Goal: Task Accomplishment & Management: Complete application form

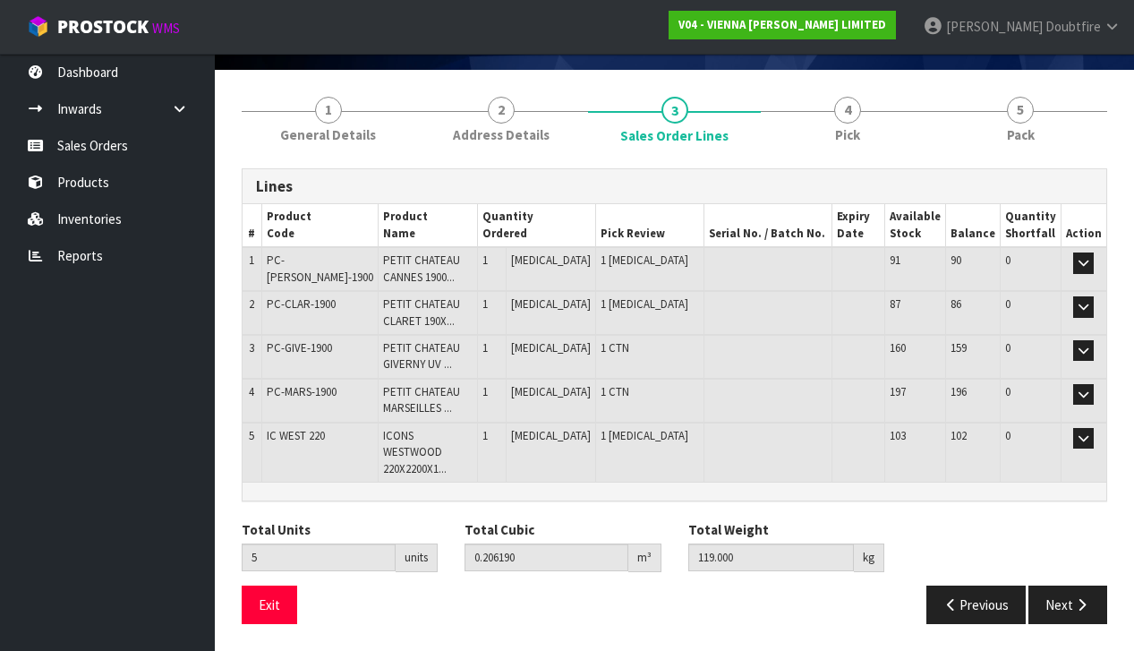
scroll to position [169, 0]
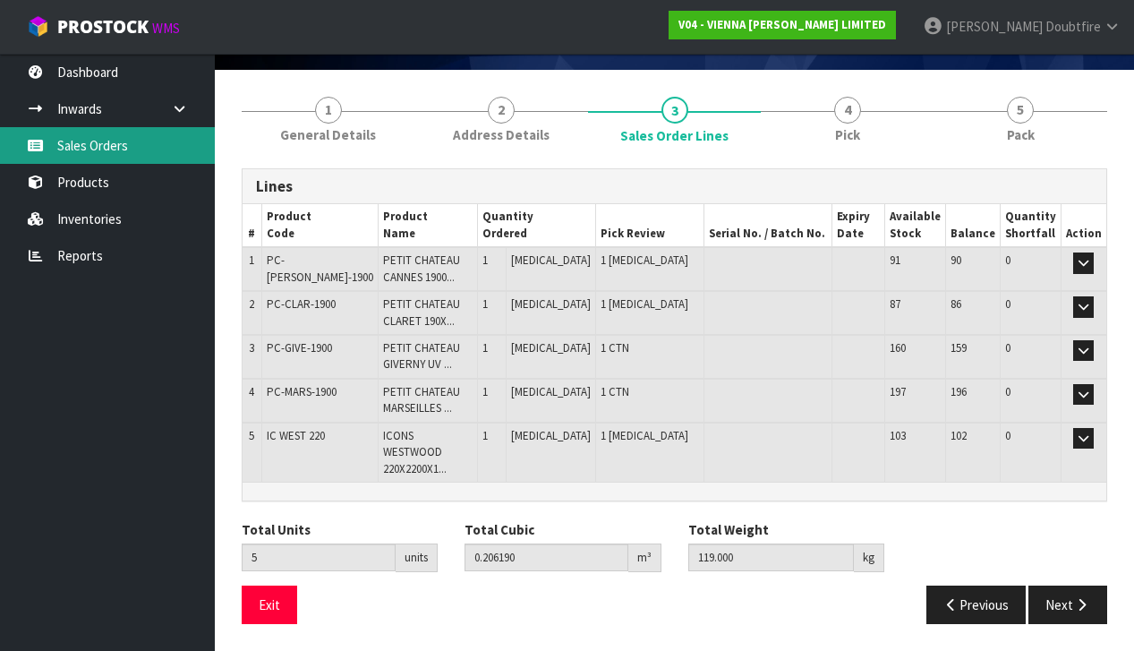
click at [77, 149] on link "Sales Orders" at bounding box center [107, 145] width 215 height 37
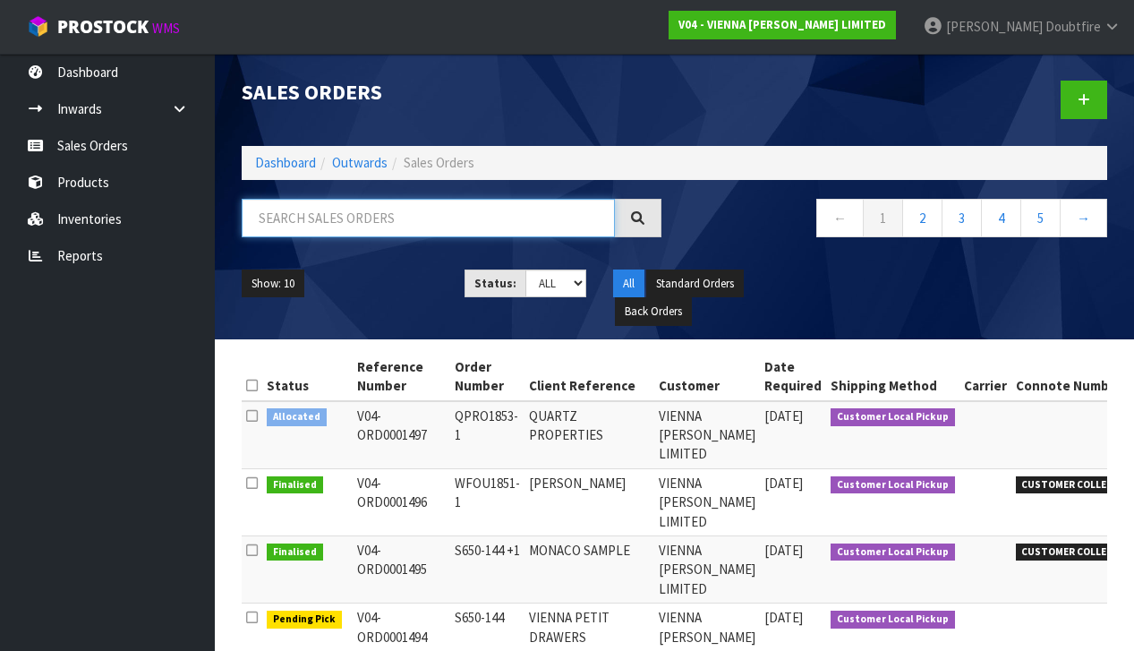
click at [285, 220] on input "text" at bounding box center [428, 218] width 373 height 38
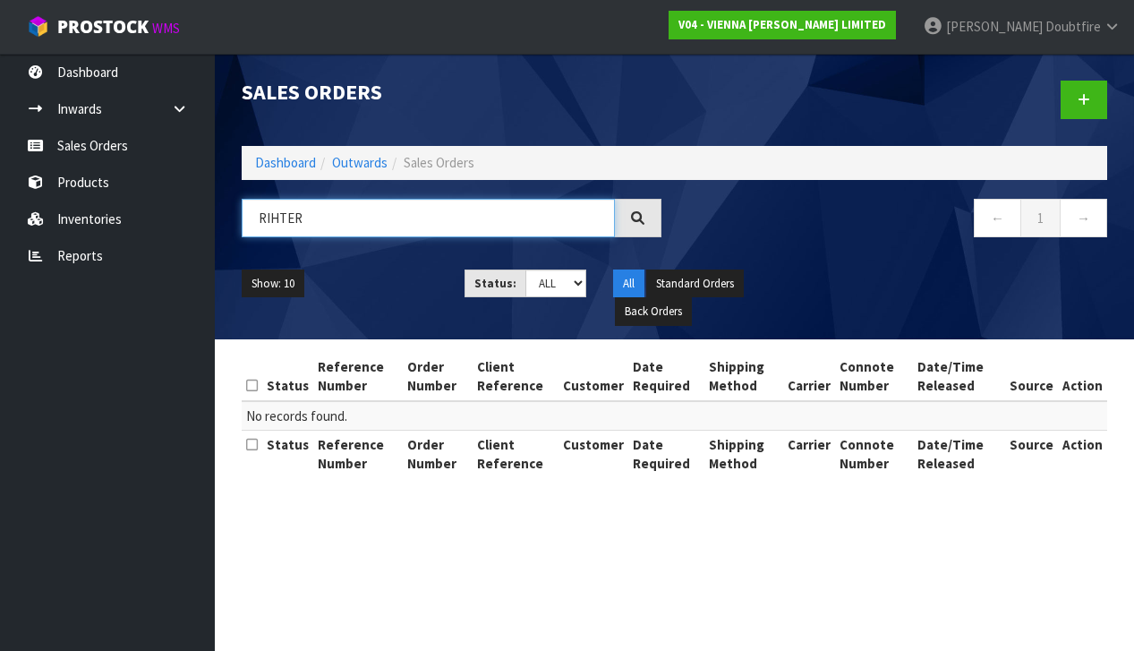
click at [269, 219] on input "RIHTER" at bounding box center [428, 218] width 373 height 38
click at [351, 218] on input "[PERSON_NAME]" at bounding box center [428, 218] width 373 height 38
type input "[PERSON_NAME]"
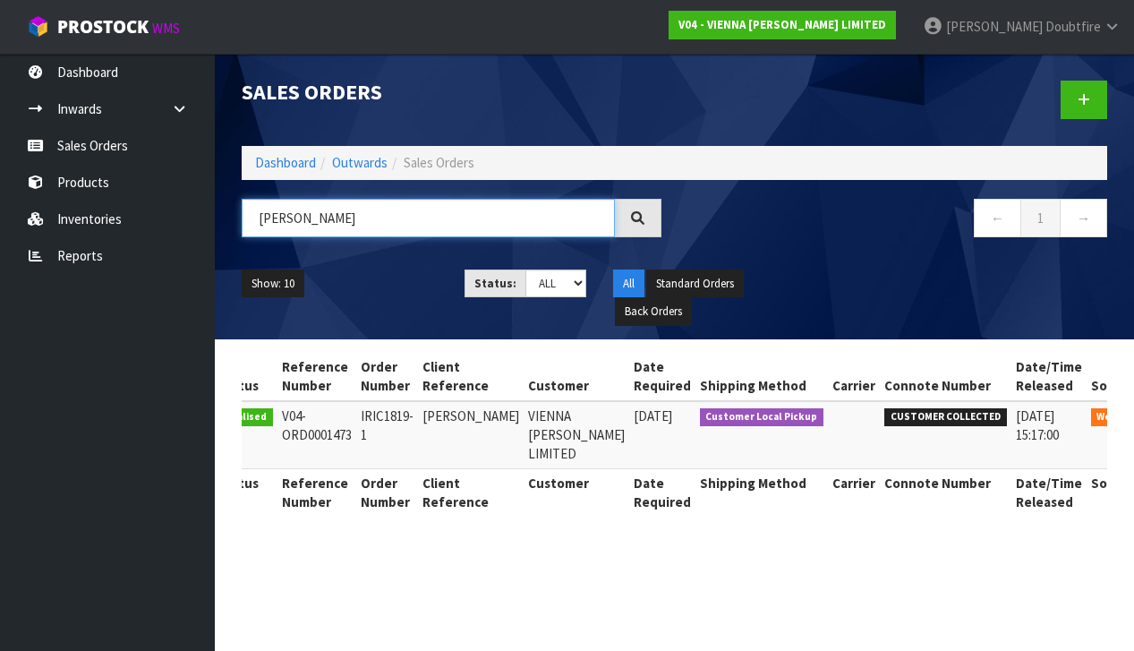
scroll to position [0, 49]
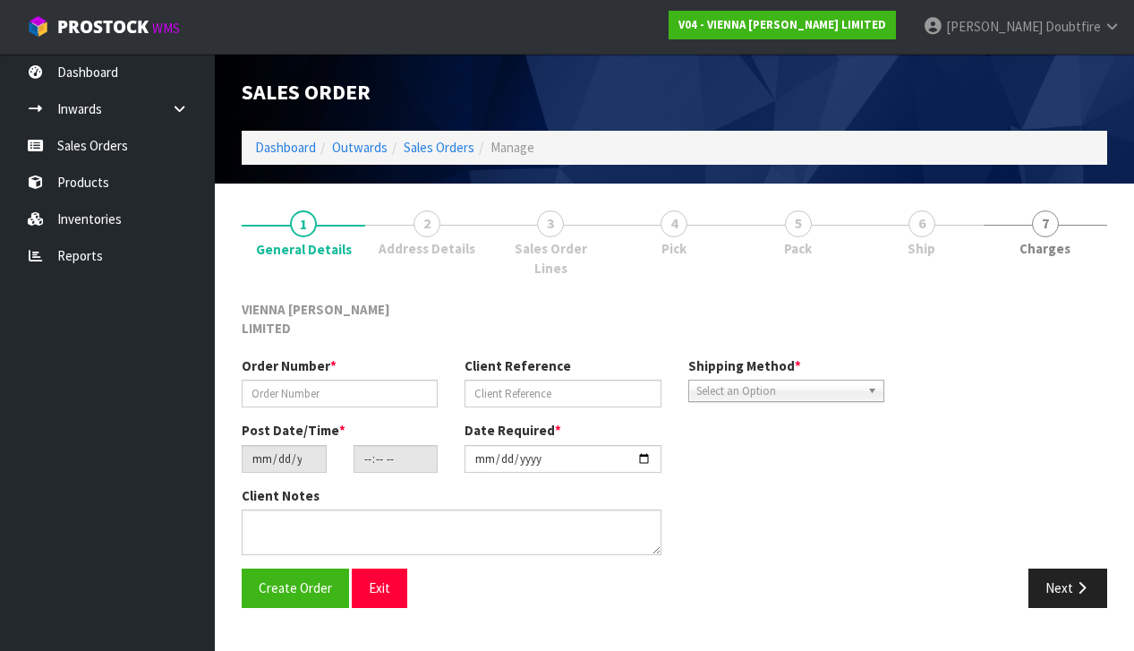
type input "IRIC1819-1"
type input "[PERSON_NAME]"
type input "[DATE]"
type input "14:36:00.000"
type input "[DATE]"
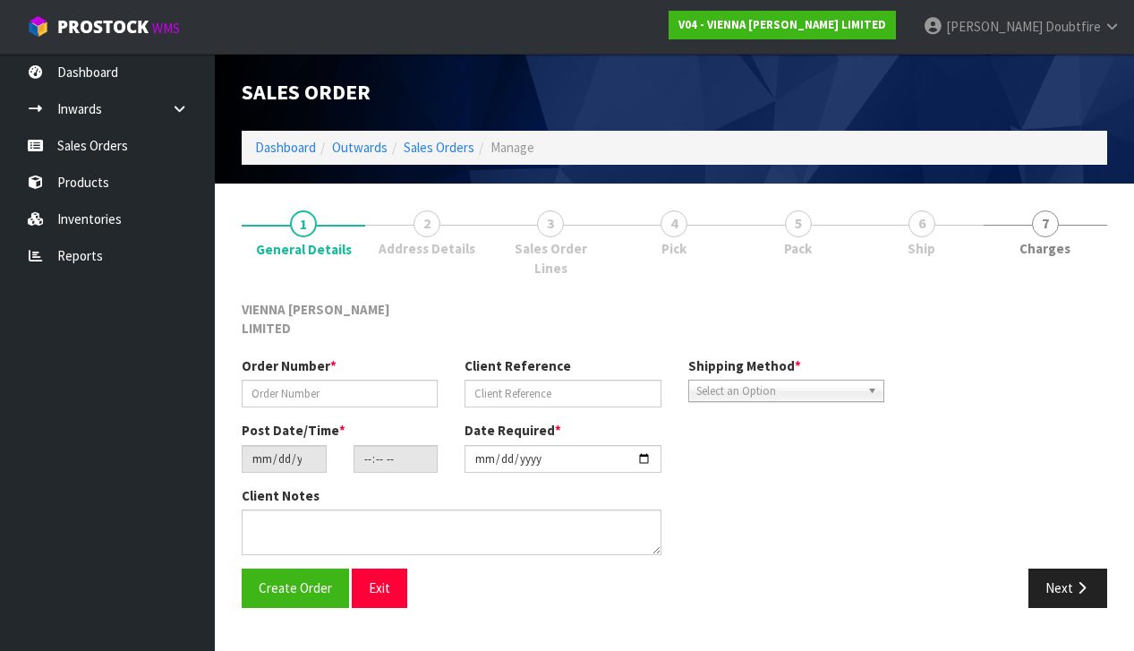
type textarea "[PERSON_NAME]"
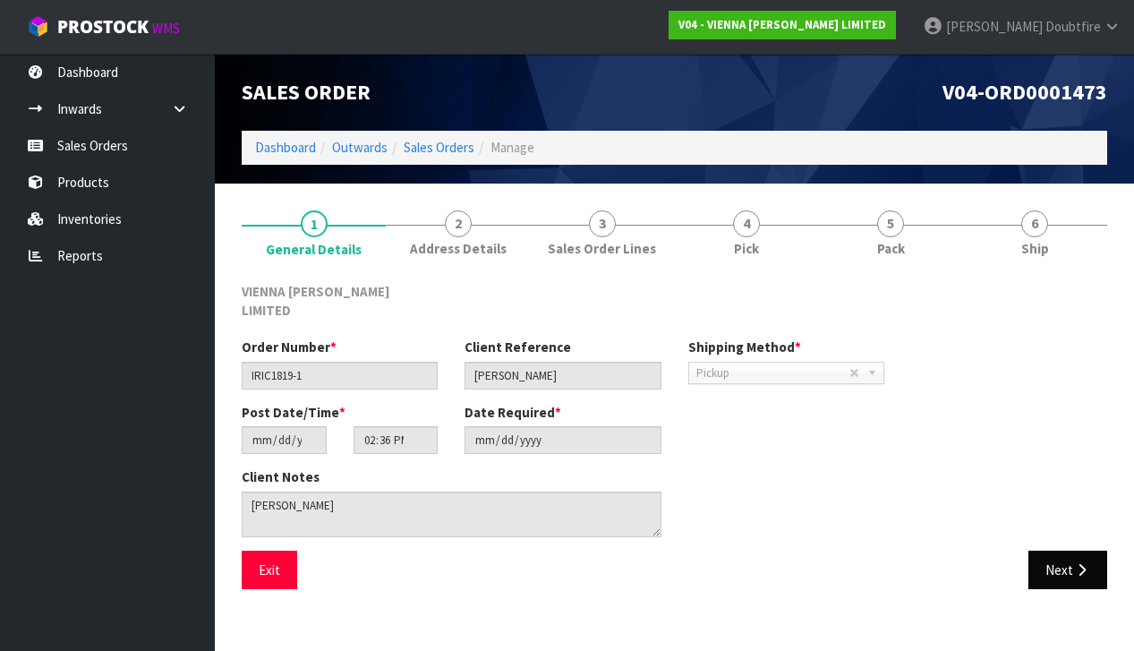
click at [1078, 550] on button "Next" at bounding box center [1067, 569] width 79 height 38
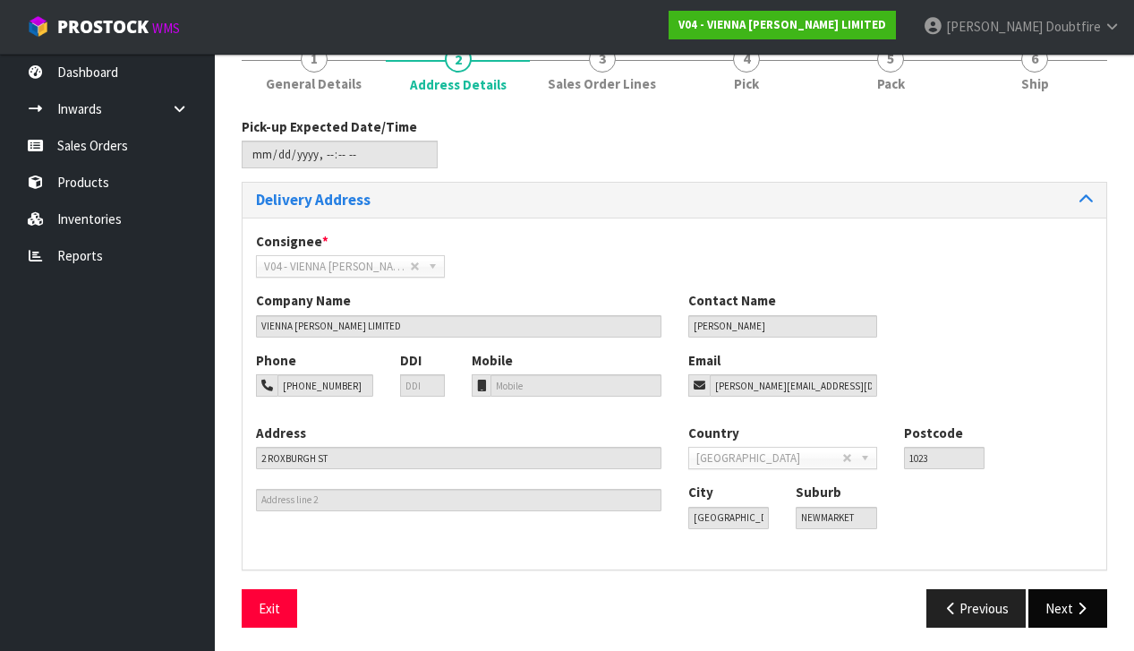
scroll to position [164, 0]
click at [1060, 606] on button "Next" at bounding box center [1067, 609] width 79 height 38
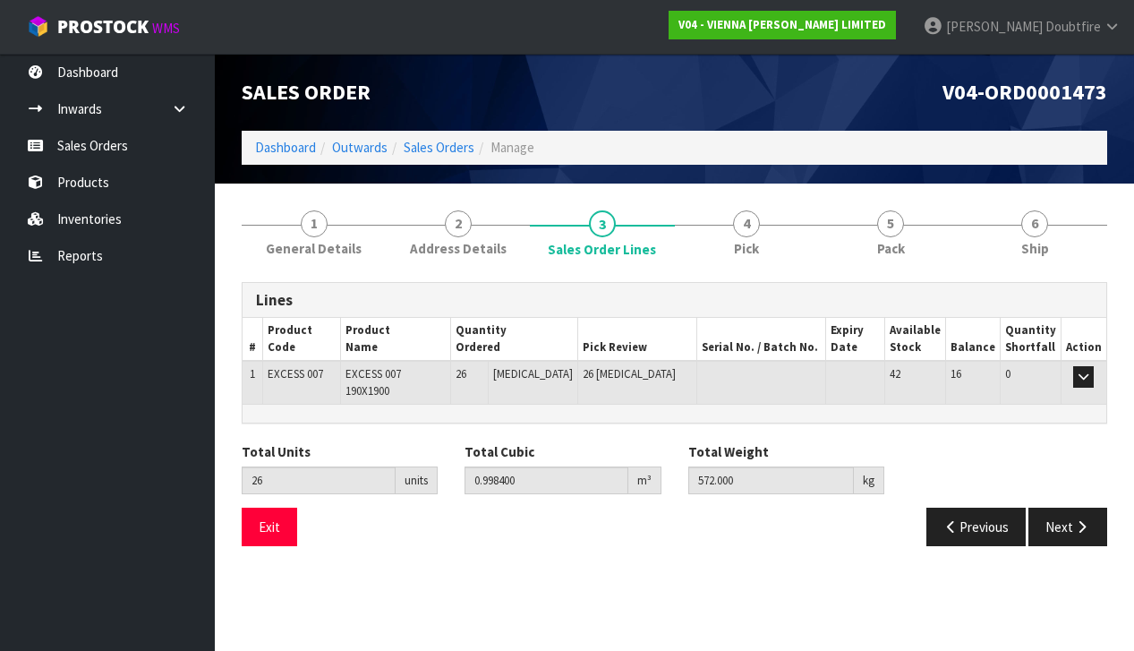
scroll to position [0, 0]
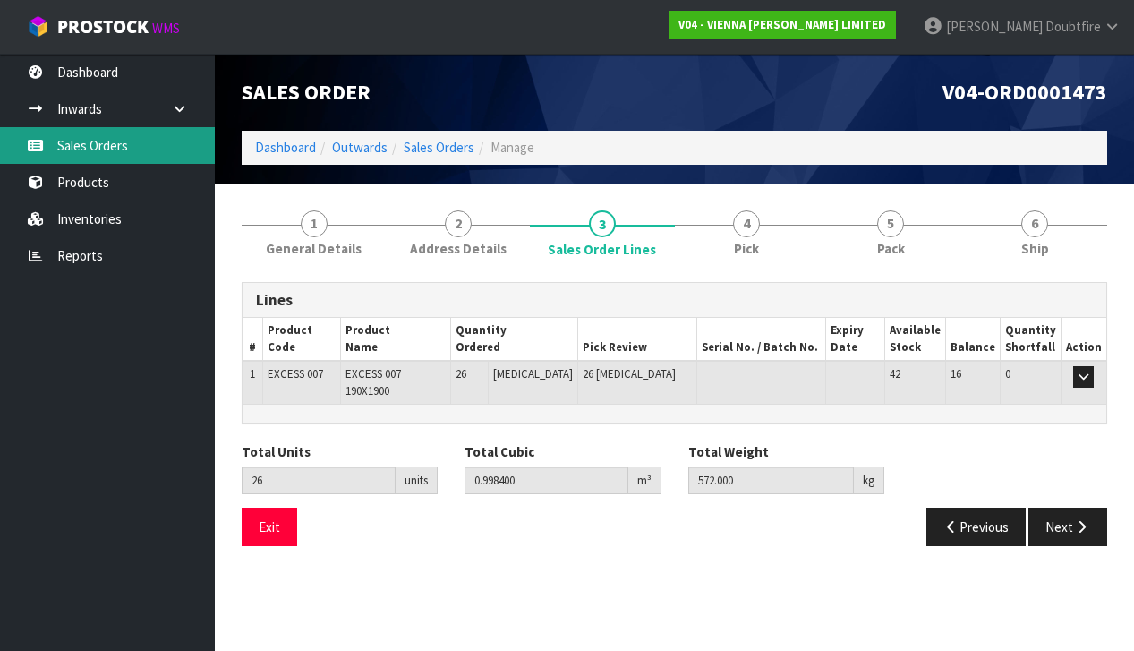
click at [112, 144] on link "Sales Orders" at bounding box center [107, 145] width 215 height 37
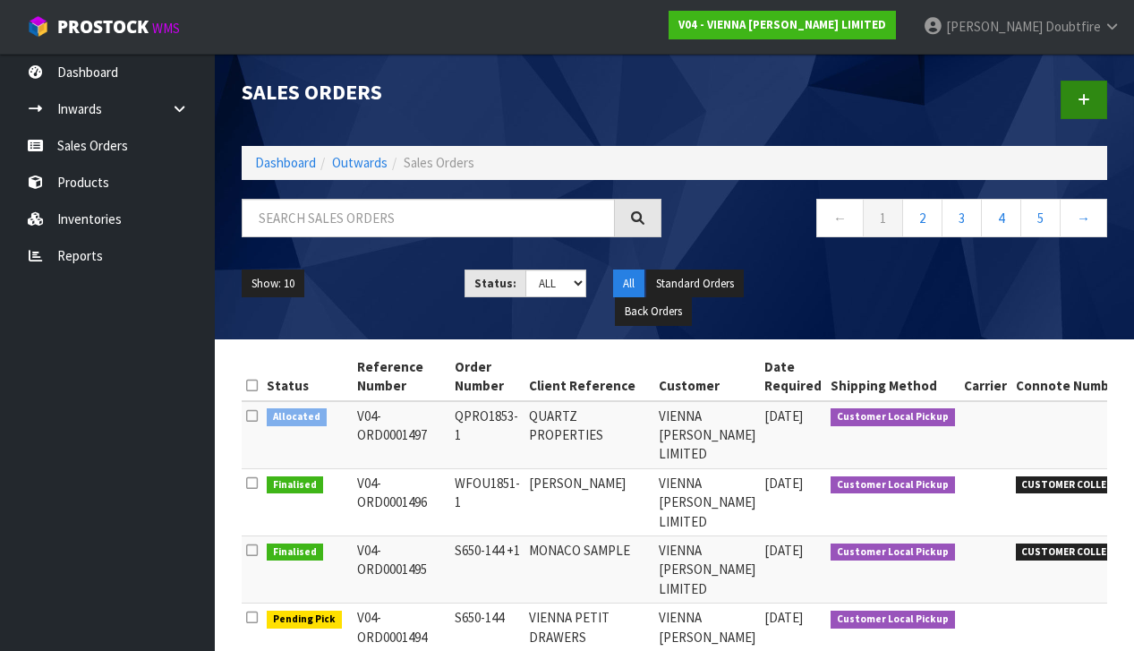
click at [1094, 103] on link at bounding box center [1084, 100] width 47 height 38
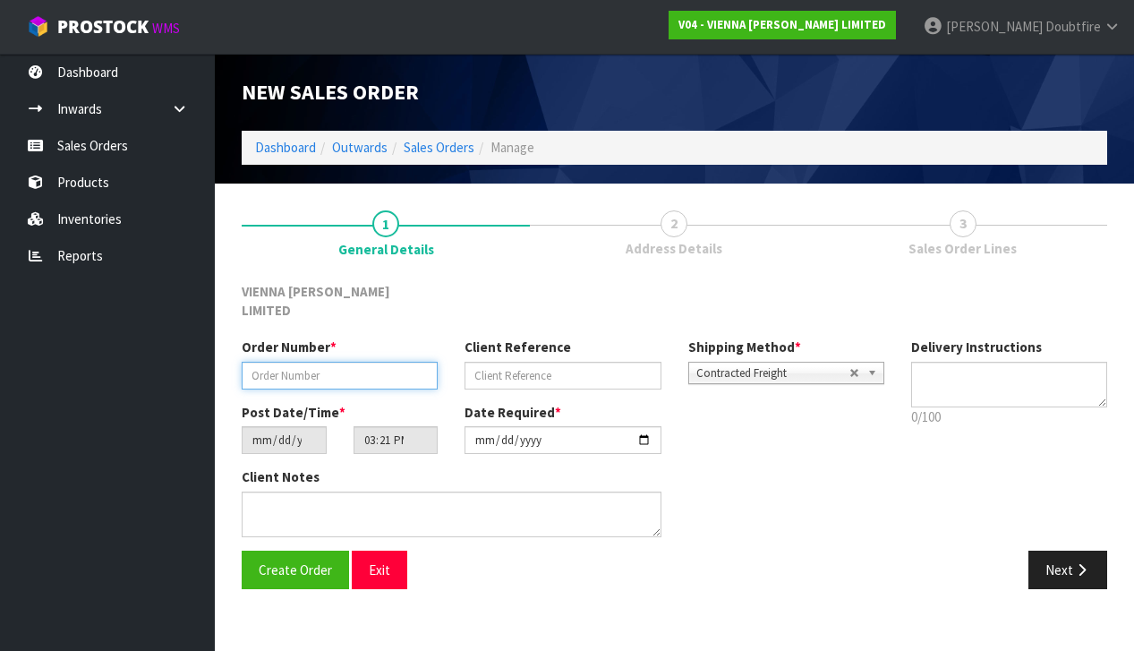
paste input "TRF-3678"
type input "TRF-3678"
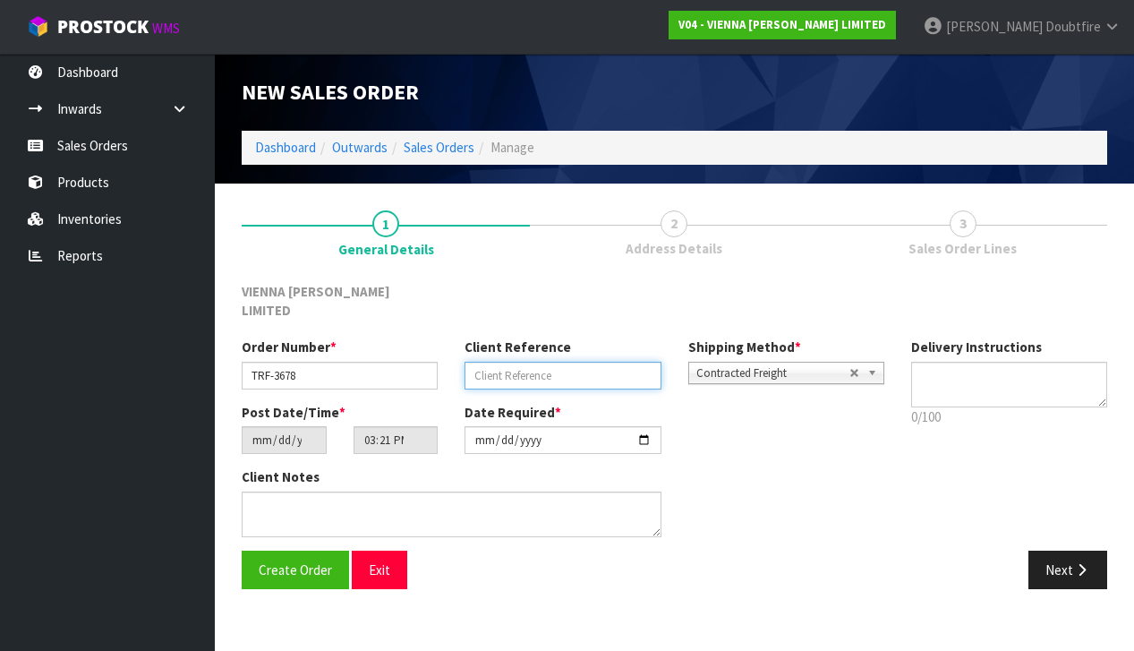
click at [526, 362] on input "text" at bounding box center [563, 376] width 196 height 28
type input "FF OIL"
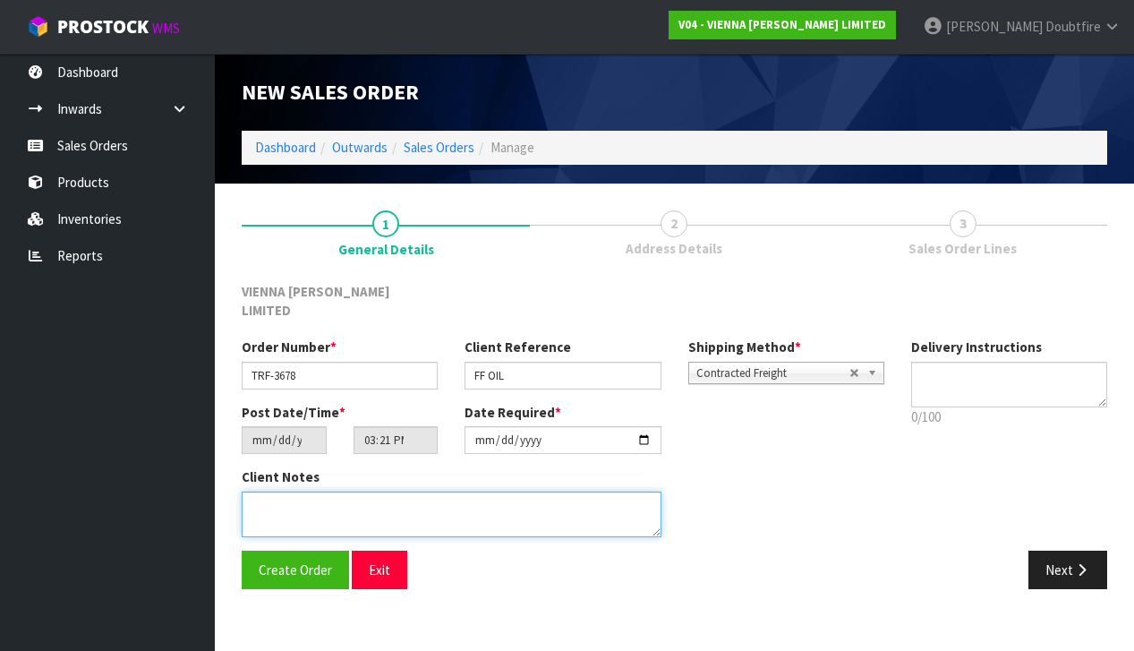
click at [296, 491] on textarea at bounding box center [452, 514] width 420 height 46
click at [328, 491] on textarea at bounding box center [452, 514] width 420 height 46
click at [460, 491] on textarea at bounding box center [452, 514] width 420 height 46
type textarea "FF OIL TRANSFER TO SHOWROOM"
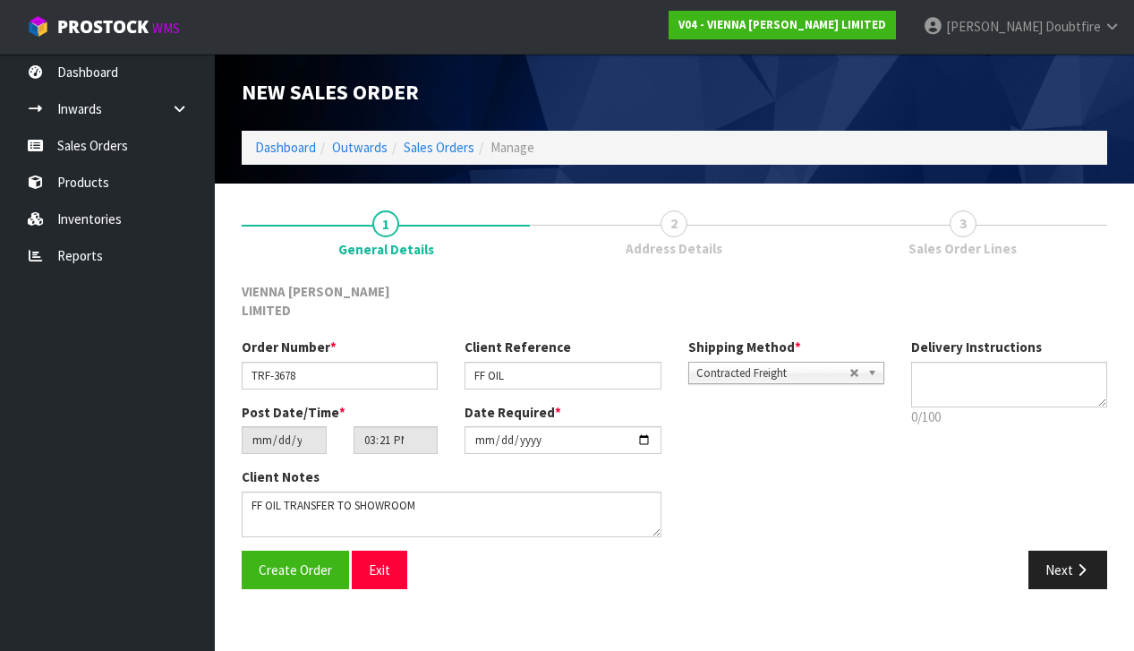
click at [720, 362] on span "Contracted Freight" at bounding box center [772, 372] width 153 height 21
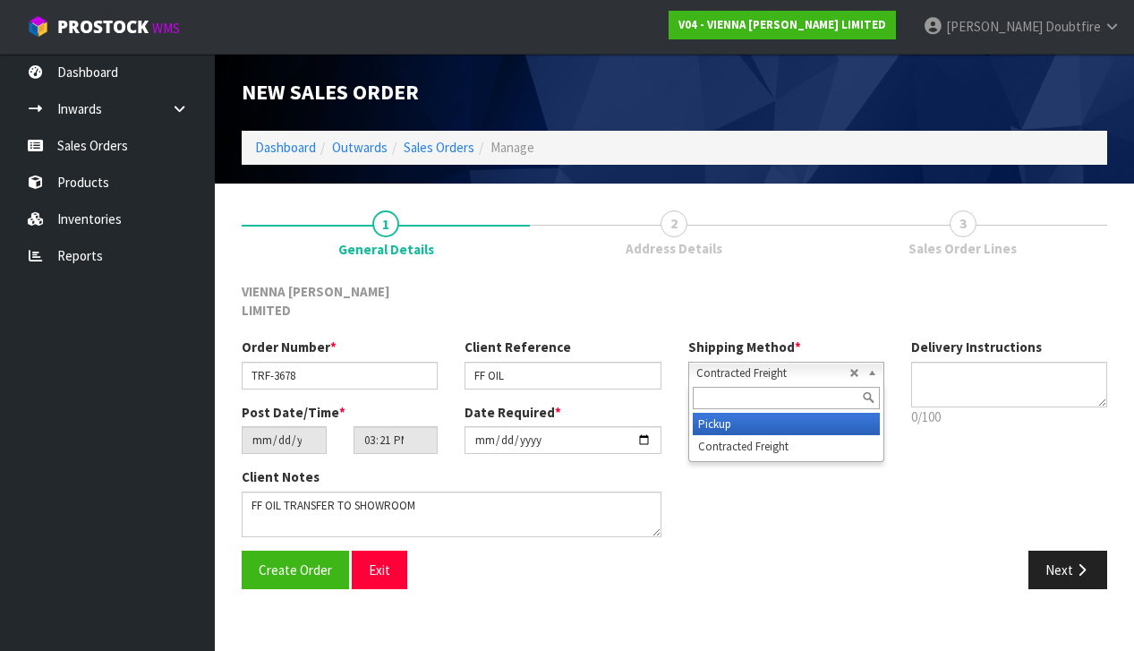
click at [711, 413] on li "Pickup" at bounding box center [786, 424] width 187 height 22
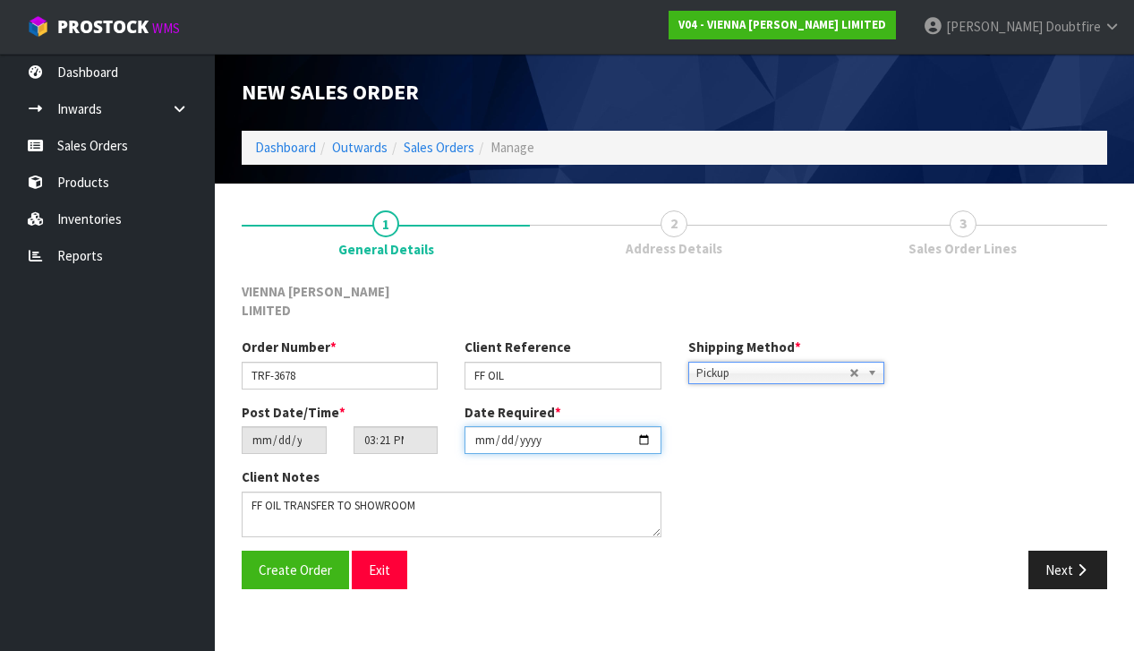
click at [481, 433] on input "[DATE]" at bounding box center [563, 440] width 196 height 28
type input "[DATE]"
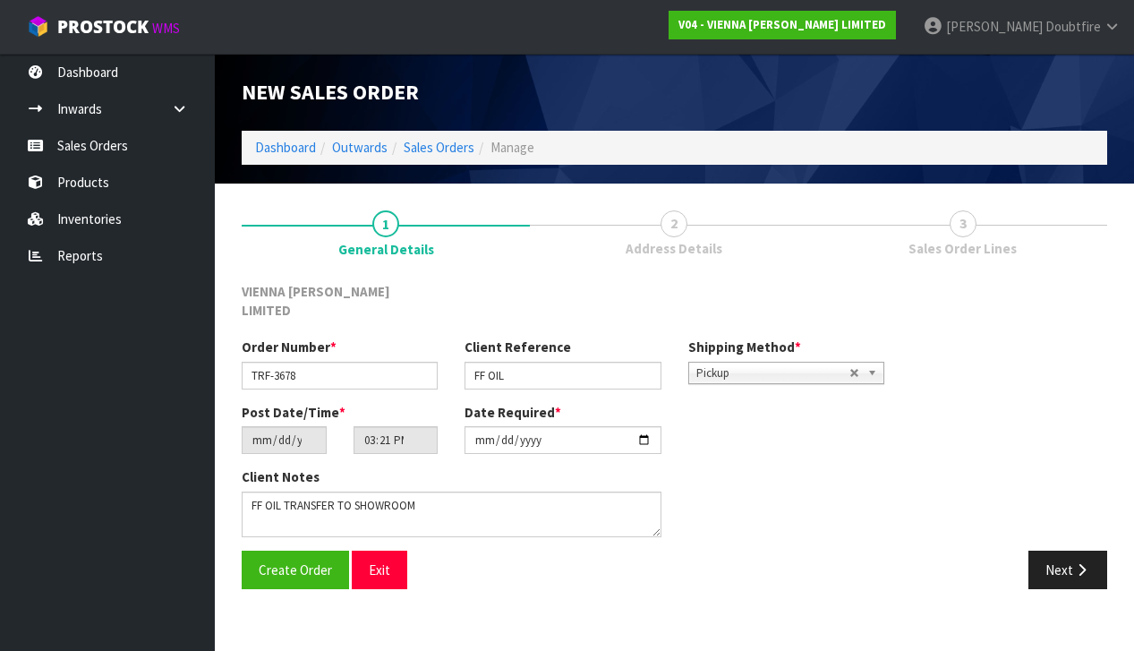
click at [405, 590] on section "1 General Details 2 Address Details 3 Sales Order Lines VIENNA [PERSON_NAME] LI…" at bounding box center [674, 399] width 919 height 432
click at [291, 561] on span "Create Order" at bounding box center [295, 569] width 73 height 17
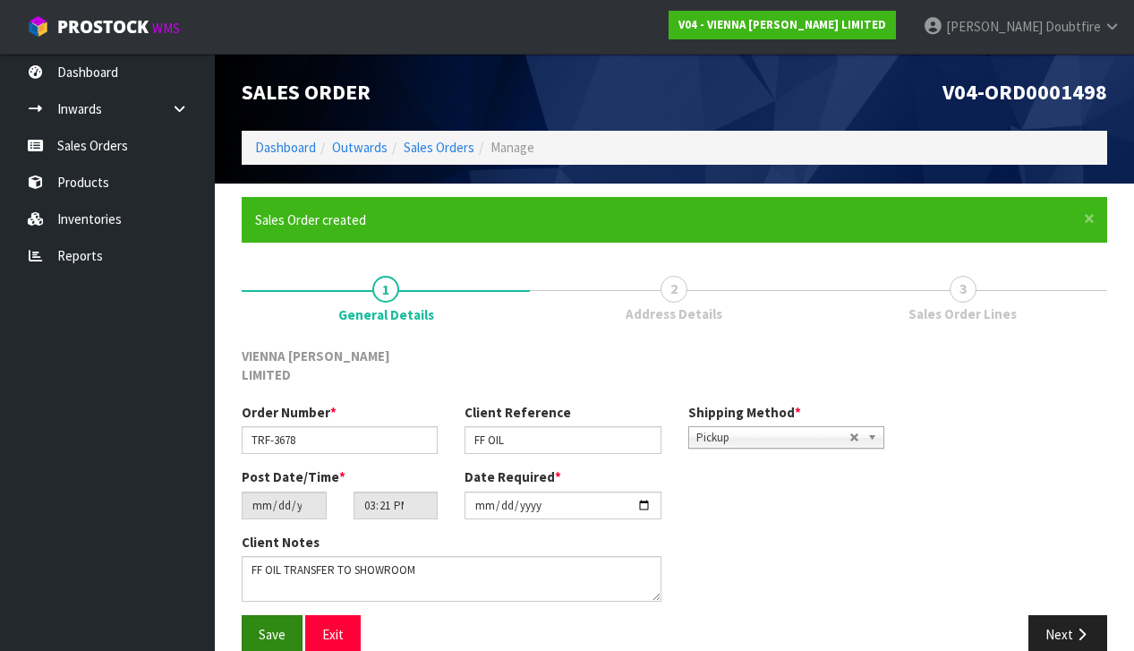
click at [281, 626] on span "Save" at bounding box center [272, 634] width 27 height 17
click at [1071, 615] on button "Next" at bounding box center [1067, 634] width 79 height 38
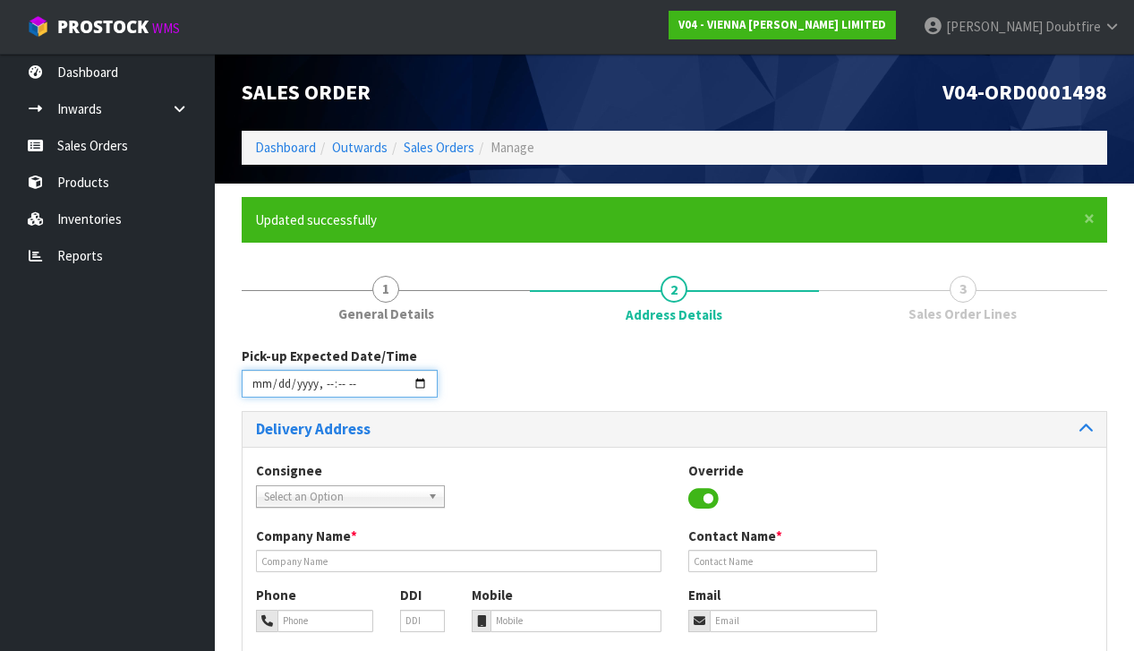
click at [259, 392] on input "datetime-local" at bounding box center [340, 384] width 196 height 28
type input "[DATE]T15:22"
click at [614, 502] on div "Consignee 000001.BAY MECHANICS - BAY MECHANICS 000001A - BRAKE & TRANSMISSION N…" at bounding box center [675, 493] width 864 height 65
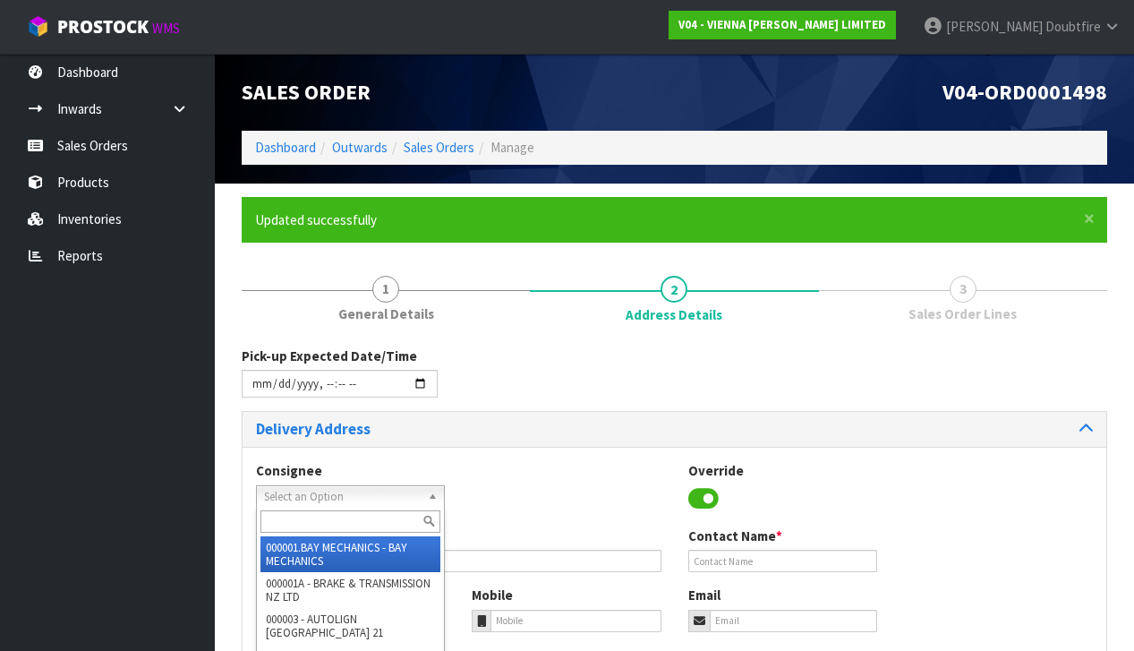
click at [291, 493] on span "Select an Option" at bounding box center [342, 496] width 157 height 21
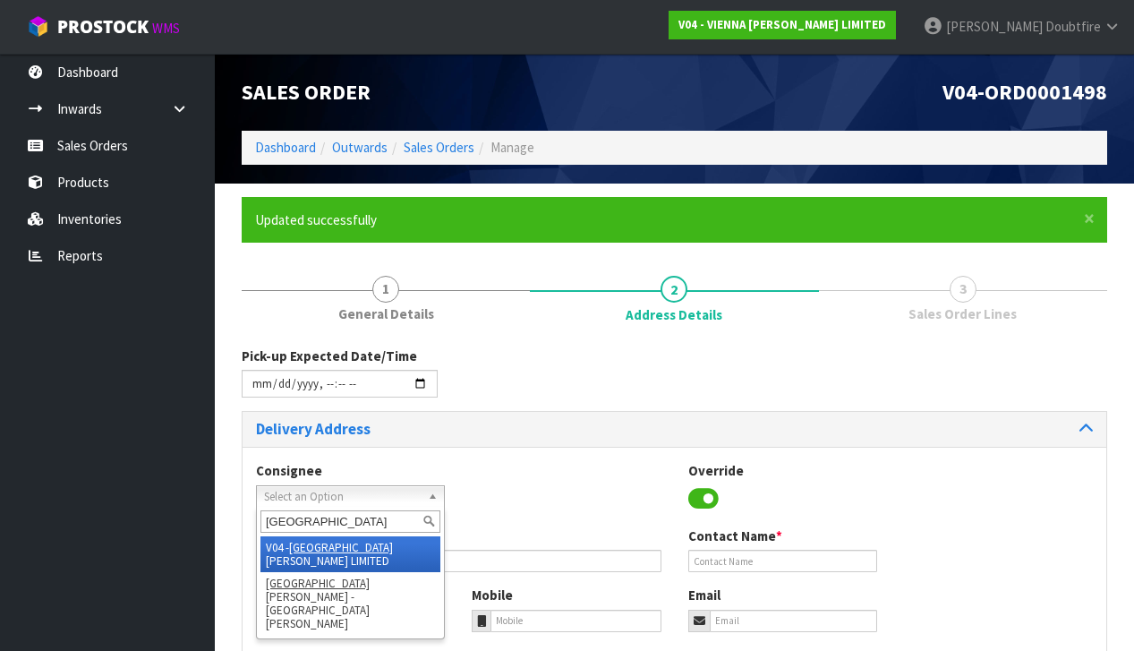
type input "[GEOGRAPHIC_DATA]"
click at [359, 536] on li "V04 - VIENNA [PERSON_NAME] LIMITED" at bounding box center [350, 554] width 180 height 36
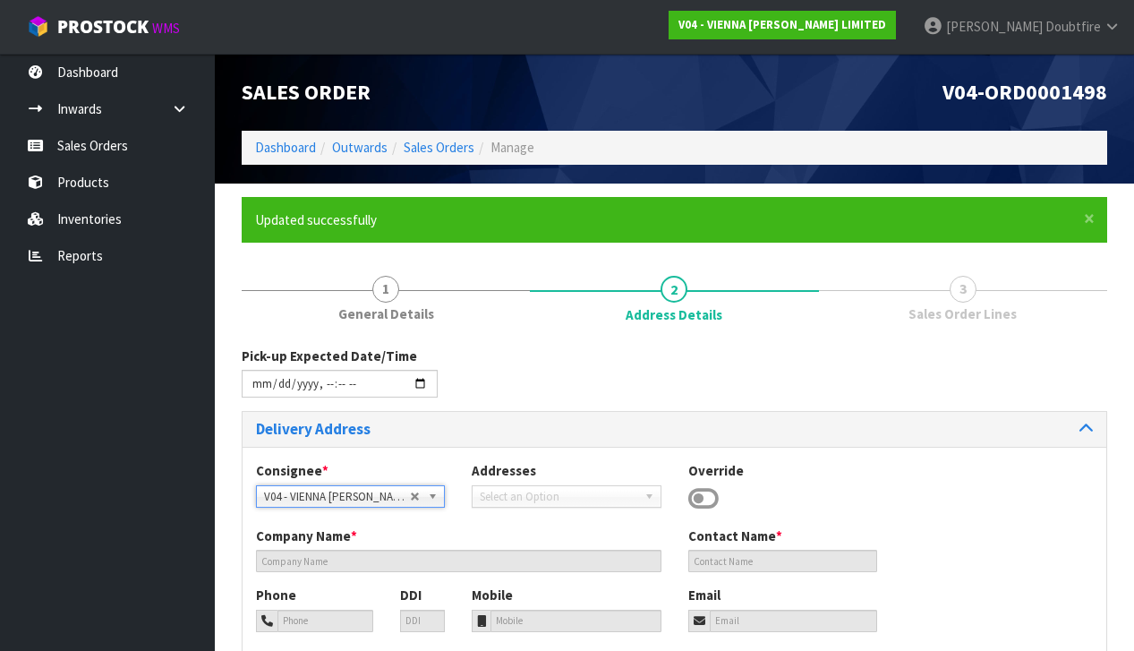
type input "VIENNA [PERSON_NAME] LIMITED"
type input "[PERSON_NAME]"
type input "[PHONE_NUMBER]"
type input "[PERSON_NAME][EMAIL_ADDRESS][DOMAIN_NAME]"
type input "2 ROXBURGH ST"
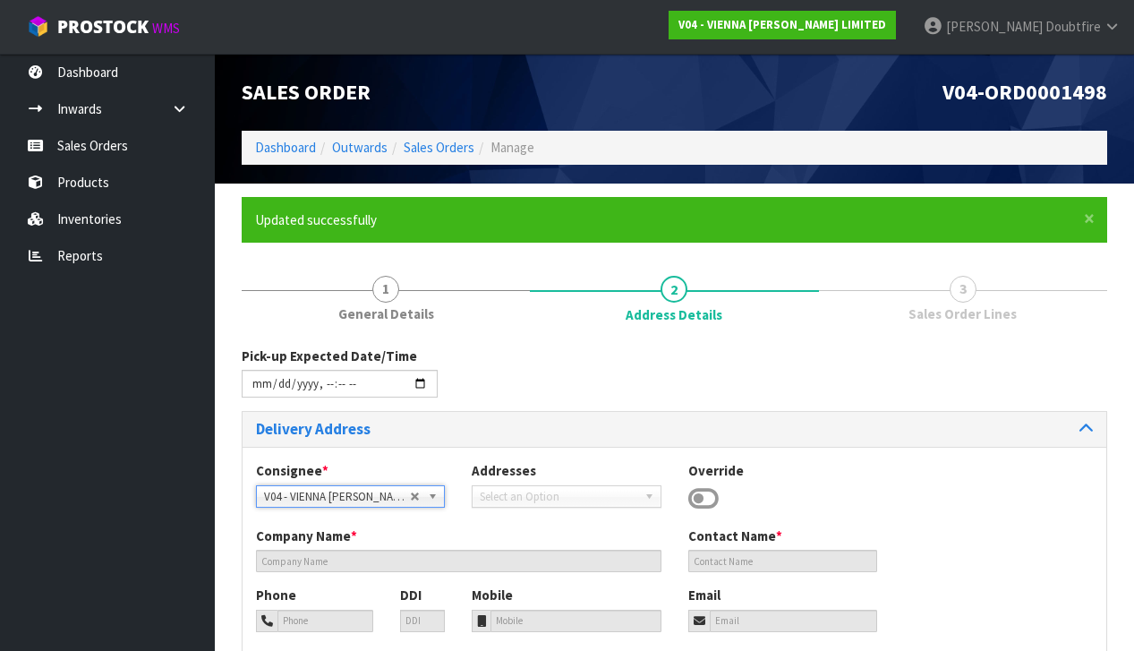
type input "1023"
type input "[GEOGRAPHIC_DATA]"
type input "NEWMARKET"
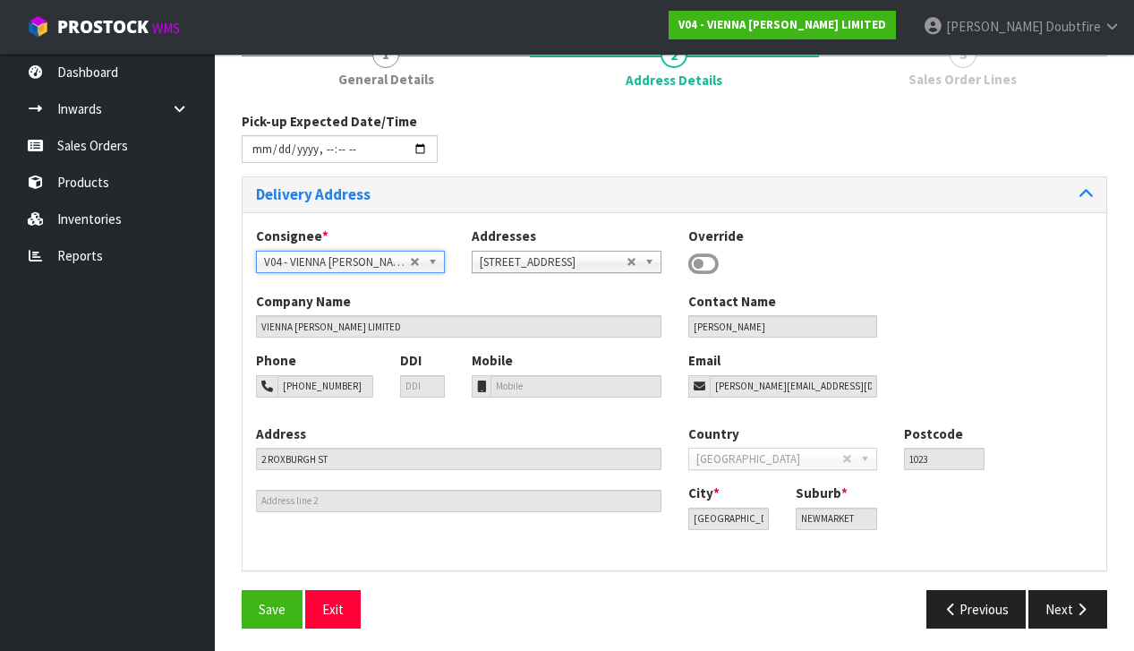
scroll to position [234, 0]
click at [270, 584] on div "Pick-up Expected Date/Time Delivery Address Consignee * 000001.BAY MECHANICS - …" at bounding box center [674, 378] width 865 height 530
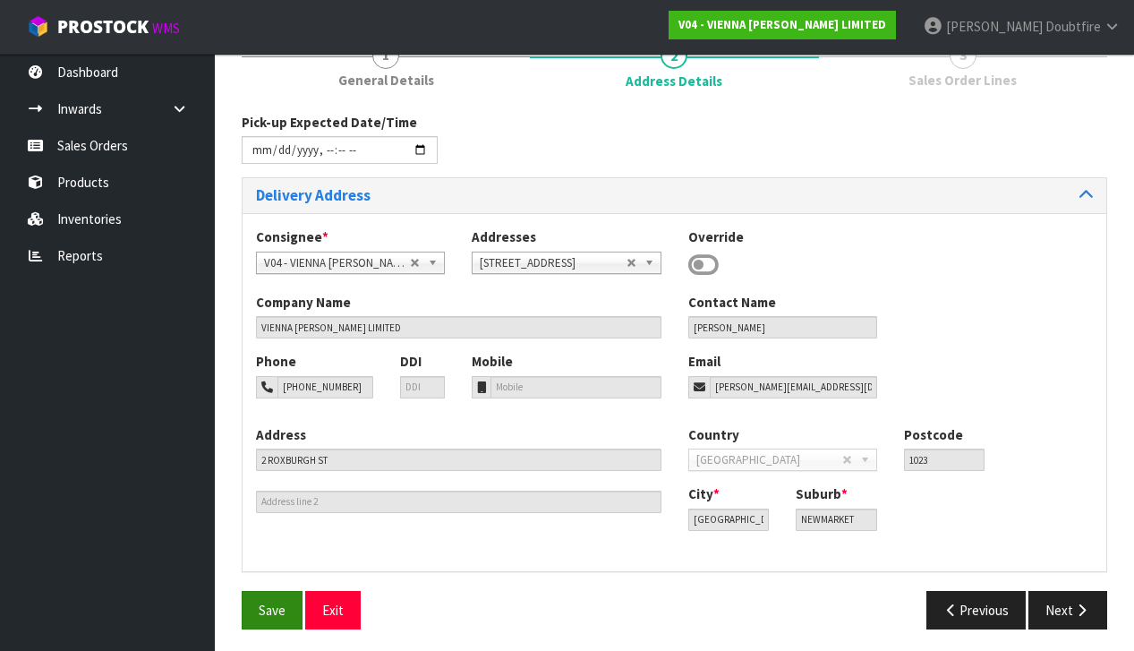
click at [268, 591] on button "Save" at bounding box center [272, 610] width 61 height 38
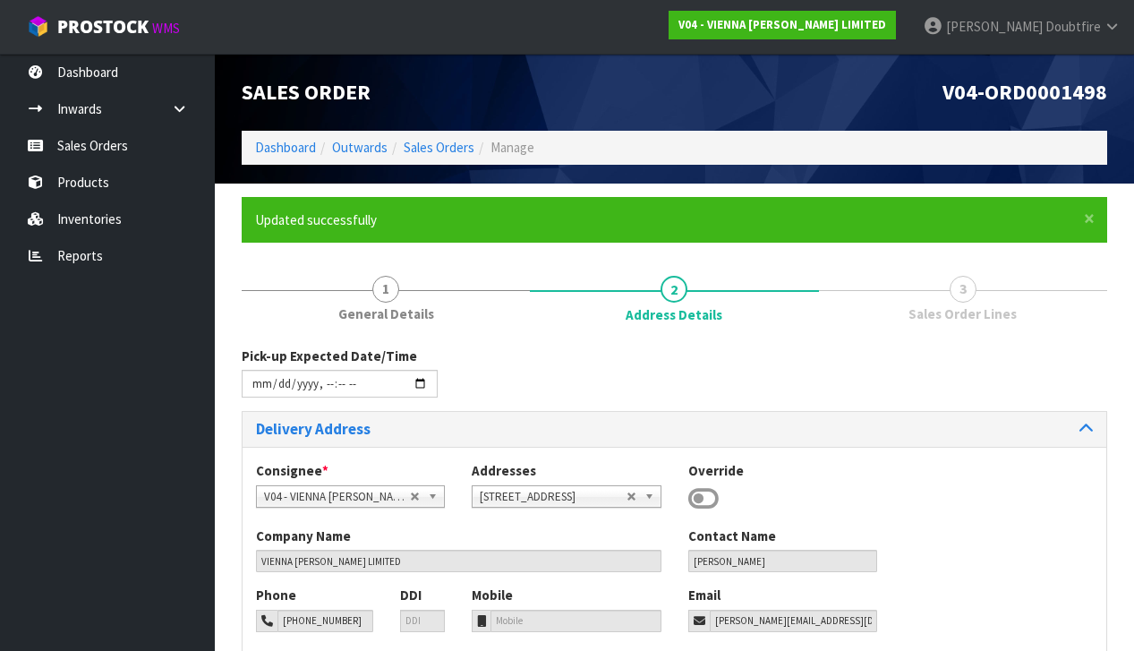
type input "[DATE]T15:22"
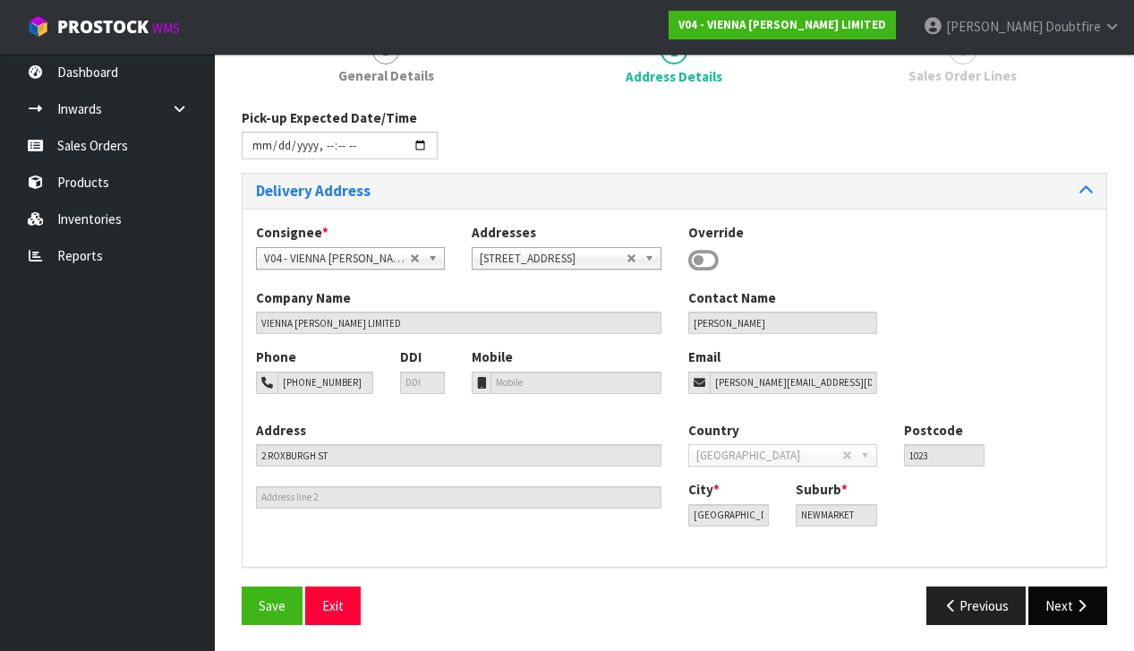
scroll to position [234, 0]
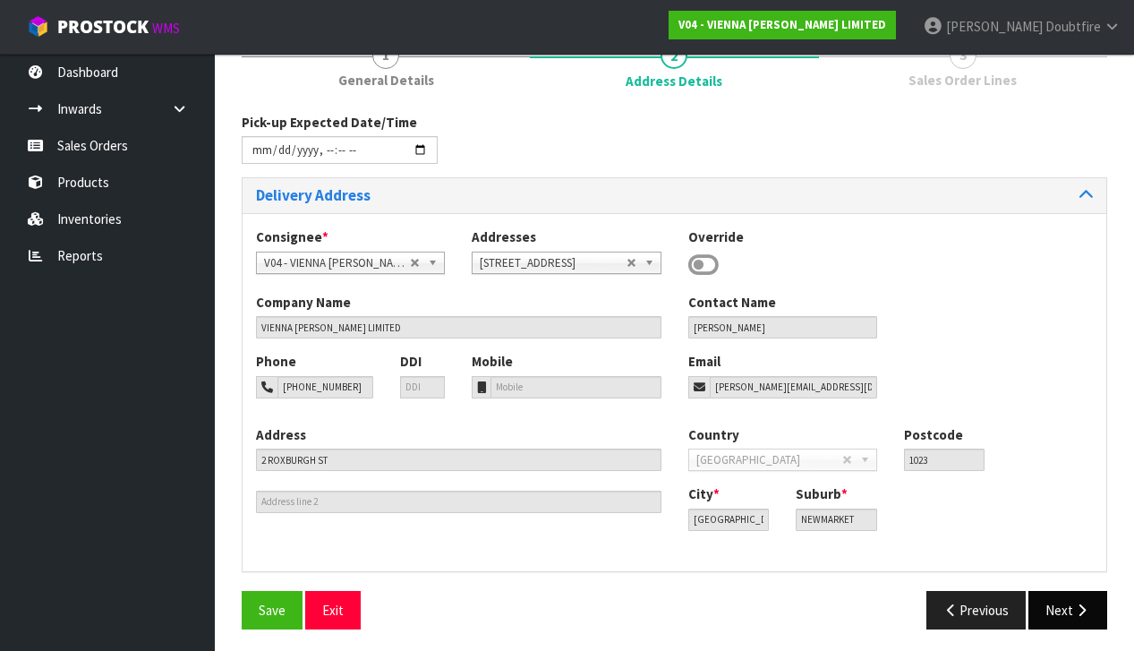
click at [1079, 609] on icon "button" at bounding box center [1081, 609] width 17 height 13
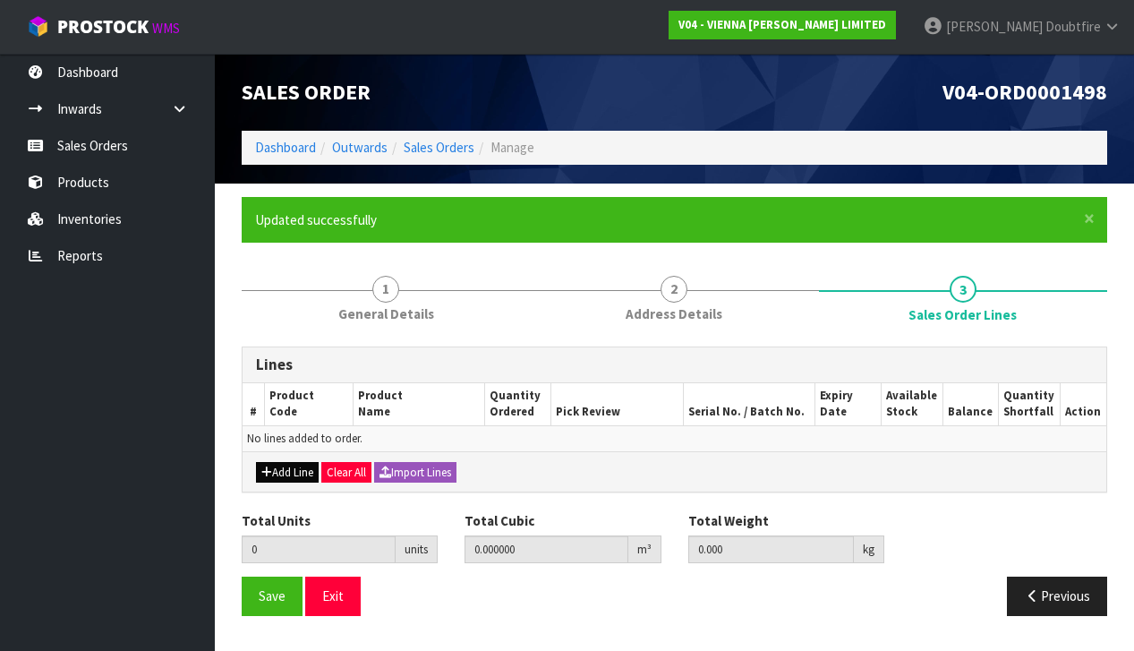
click at [287, 472] on button "Add Line" at bounding box center [287, 472] width 63 height 21
type input "0"
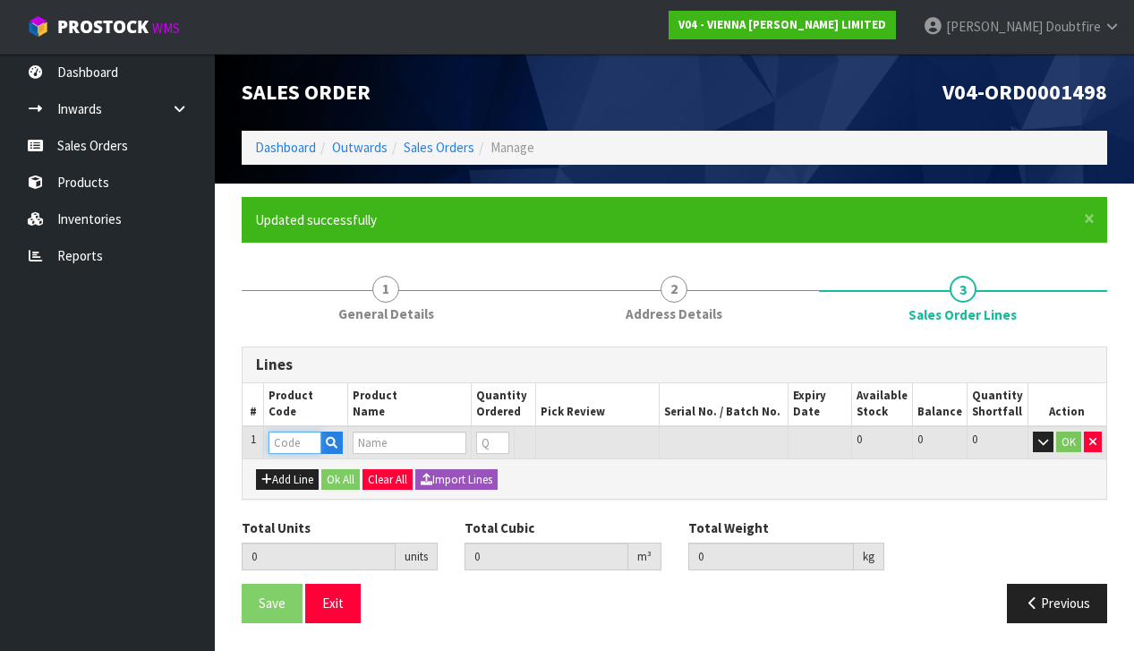
click at [284, 437] on input "text" at bounding box center [295, 442] width 53 height 22
type input "FF"
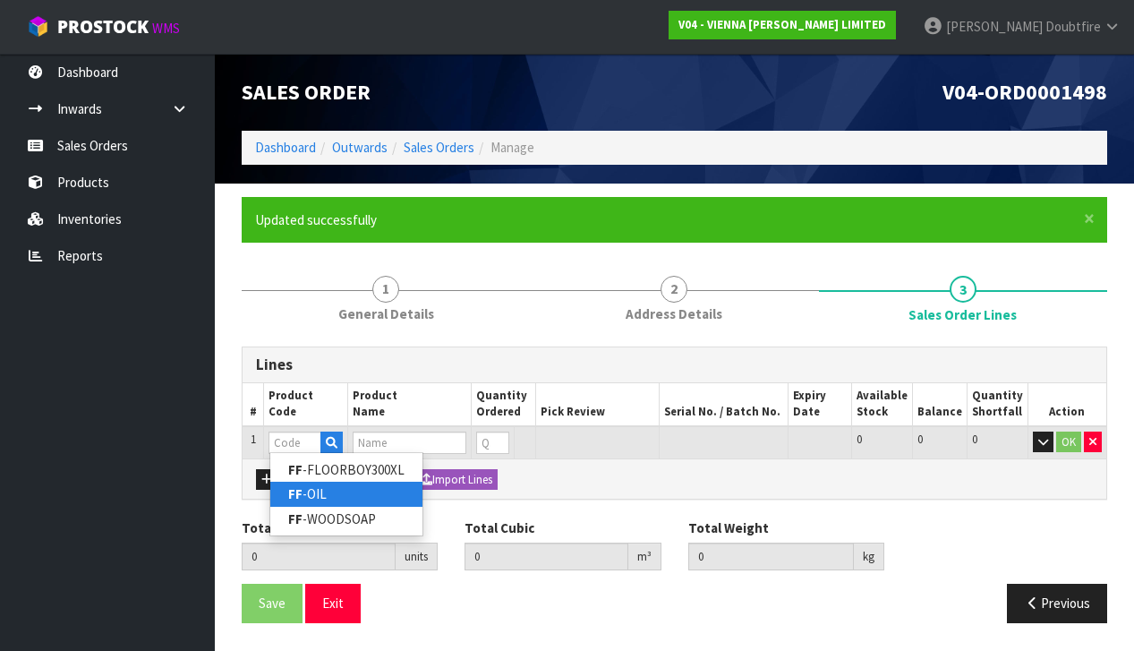
click at [311, 496] on link "FF -OIL" at bounding box center [346, 494] width 152 height 24
type input "FF-OIL"
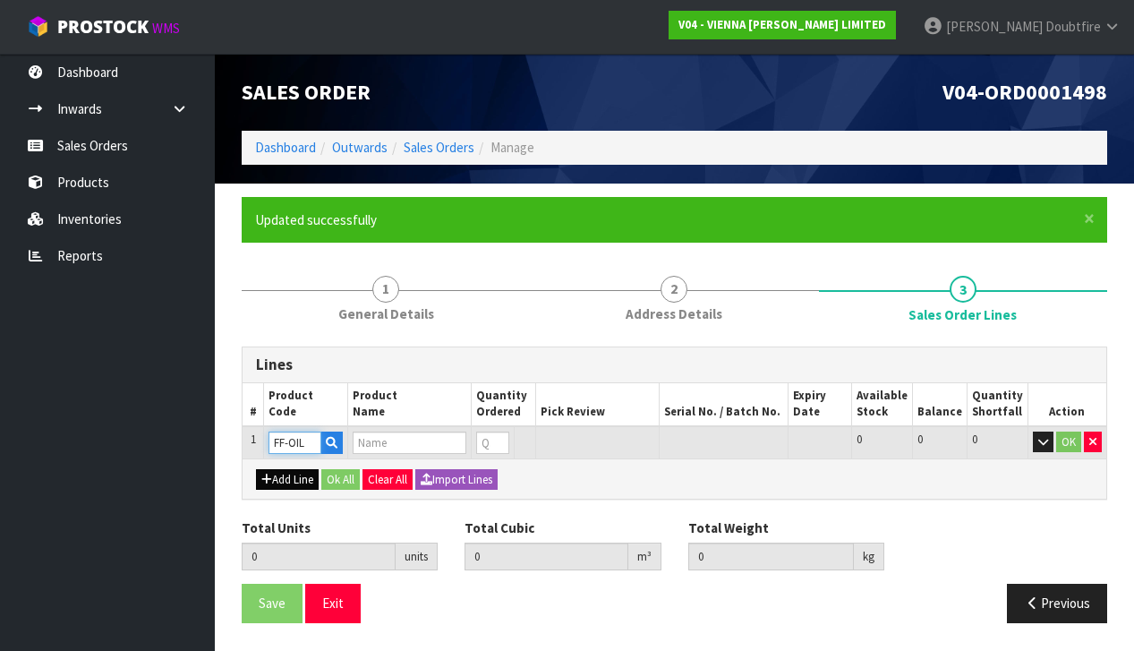
type input "0.000000"
type input "0.000"
type input "FRSTFLR NATURAL MAINTENANCE OIL (1L)"
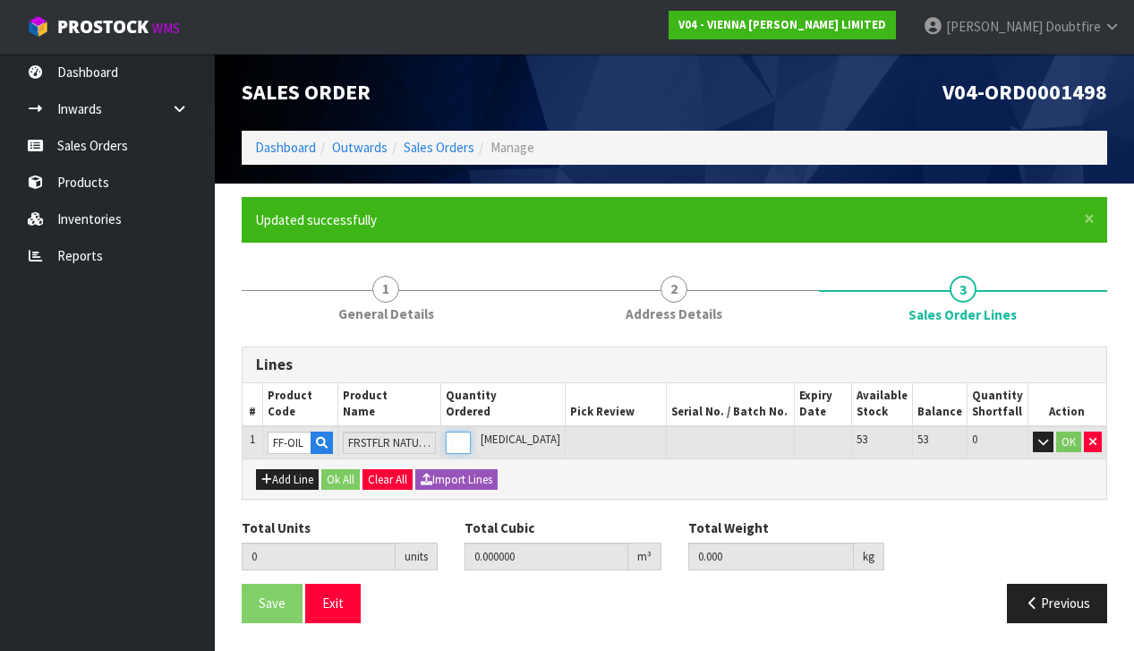
type input "1"
type input "0.01344"
type input "6.35"
click at [471, 435] on input "1" at bounding box center [458, 442] width 25 height 22
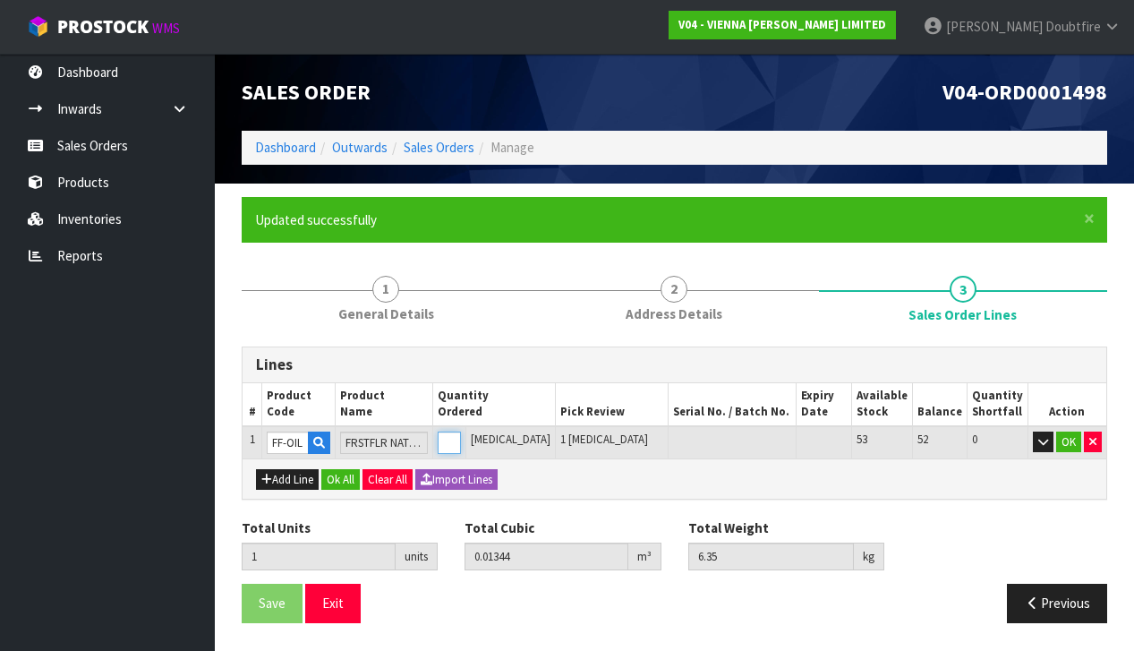
type input "2"
type input "0.02688"
type input "12.7"
click at [461, 435] on input "2" at bounding box center [449, 442] width 23 height 22
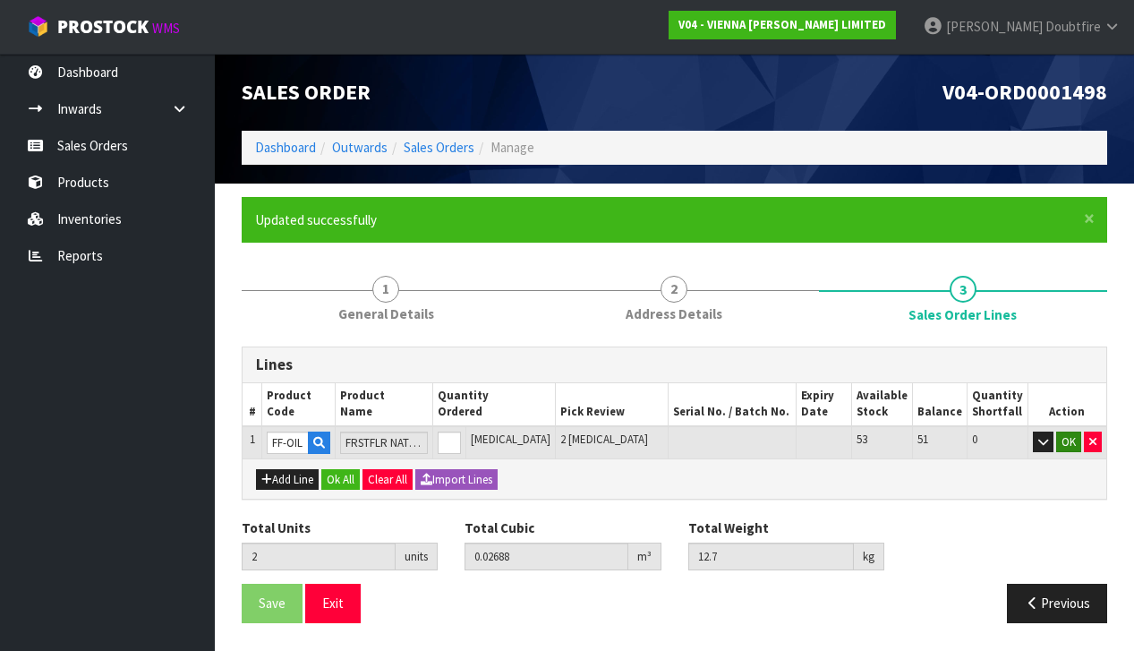
click at [1063, 435] on button "OK" at bounding box center [1068, 441] width 25 height 21
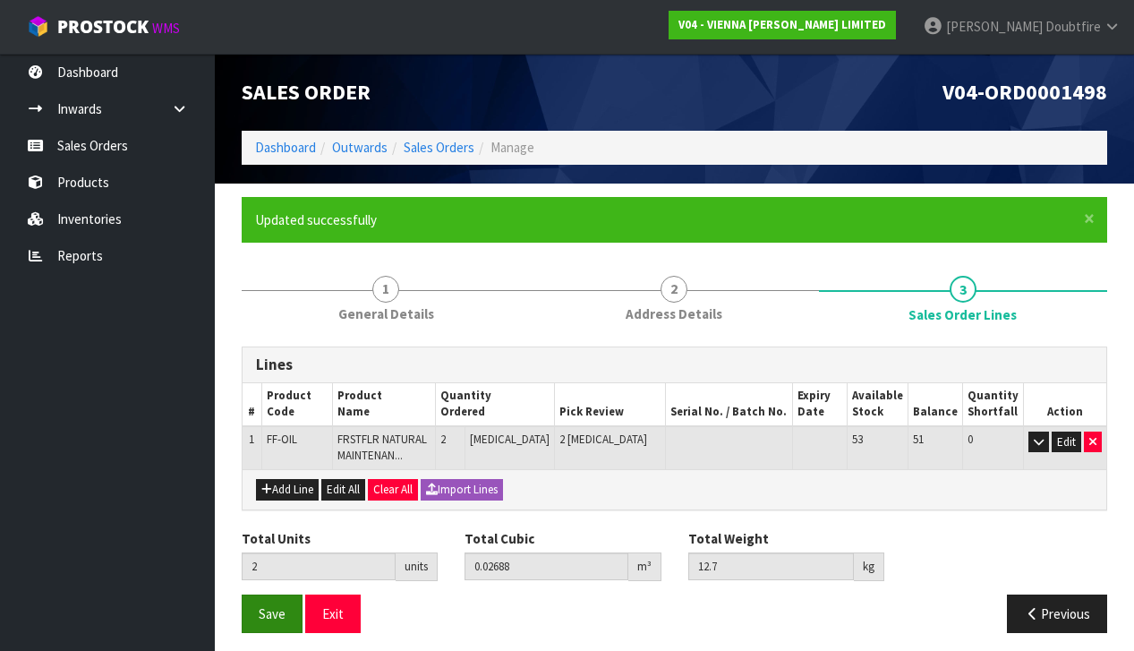
click at [273, 617] on span "Save" at bounding box center [272, 613] width 27 height 17
click at [270, 616] on span "Save" at bounding box center [272, 613] width 27 height 17
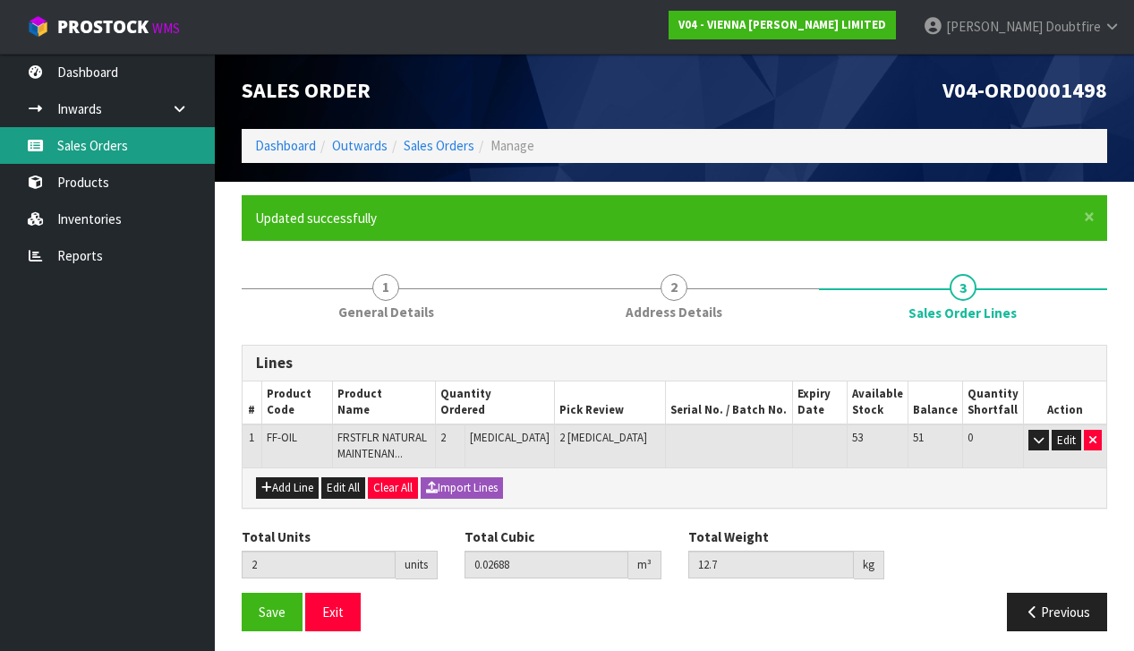
click at [96, 149] on link "Sales Orders" at bounding box center [107, 145] width 215 height 37
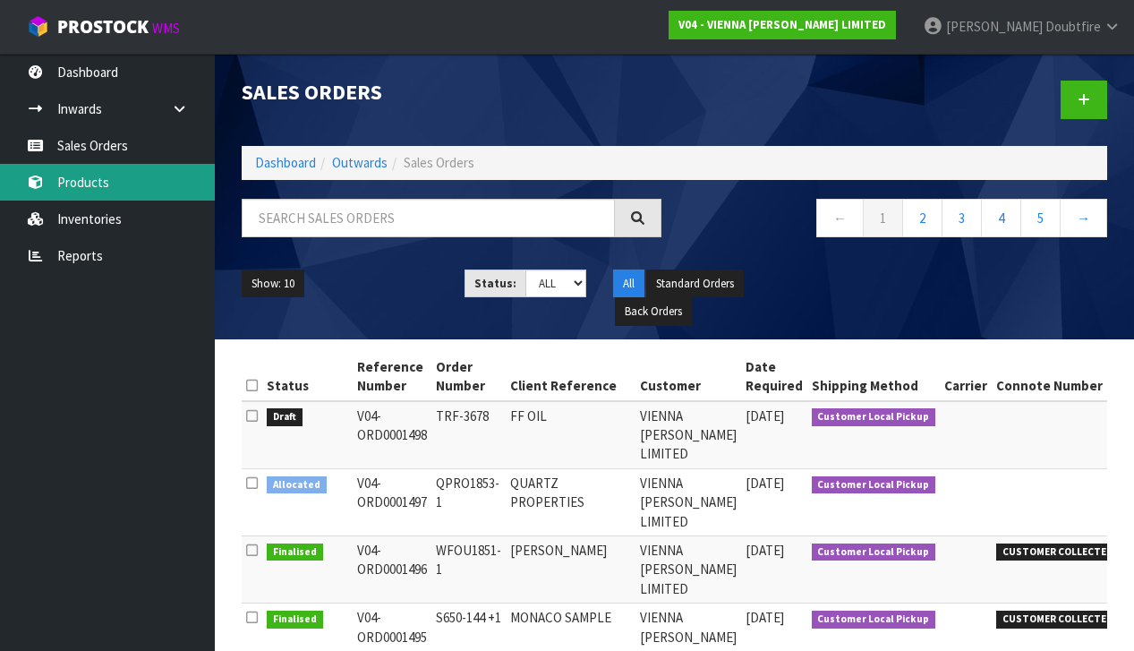
click at [89, 188] on link "Products" at bounding box center [107, 182] width 215 height 37
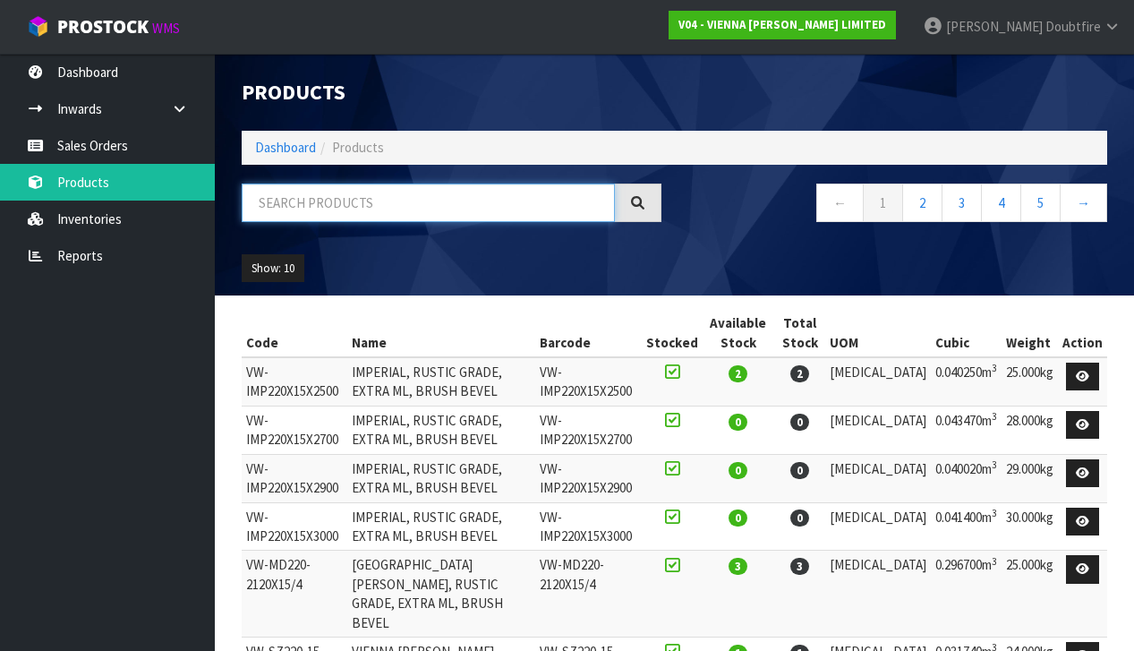
click at [323, 214] on input "text" at bounding box center [428, 202] width 373 height 38
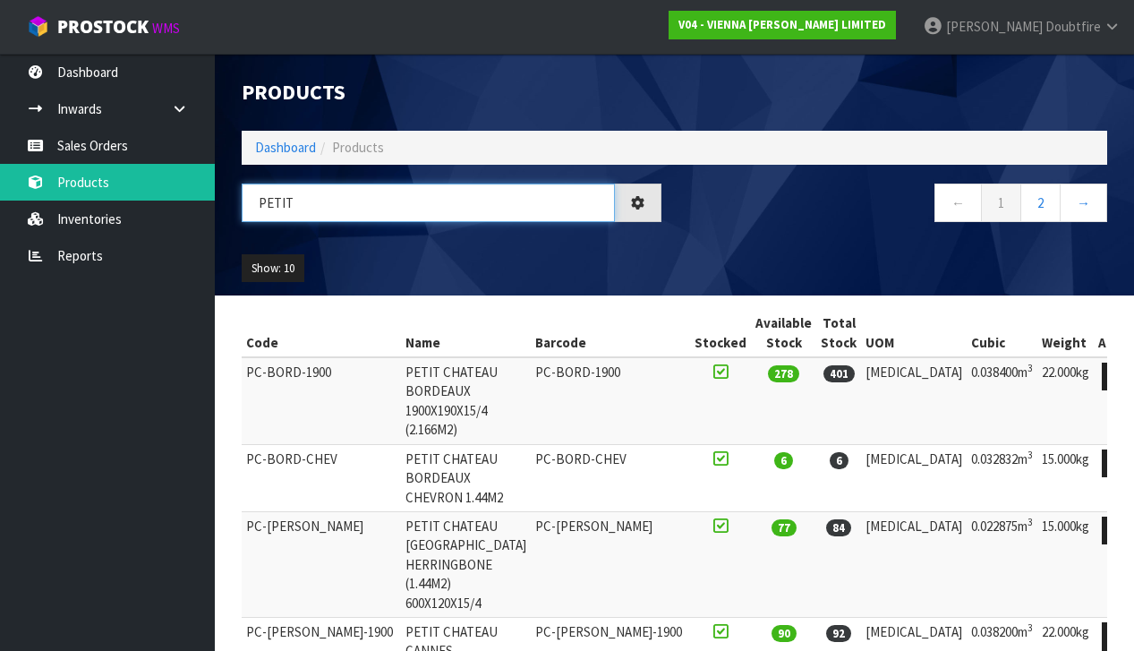
type input "PETIT"
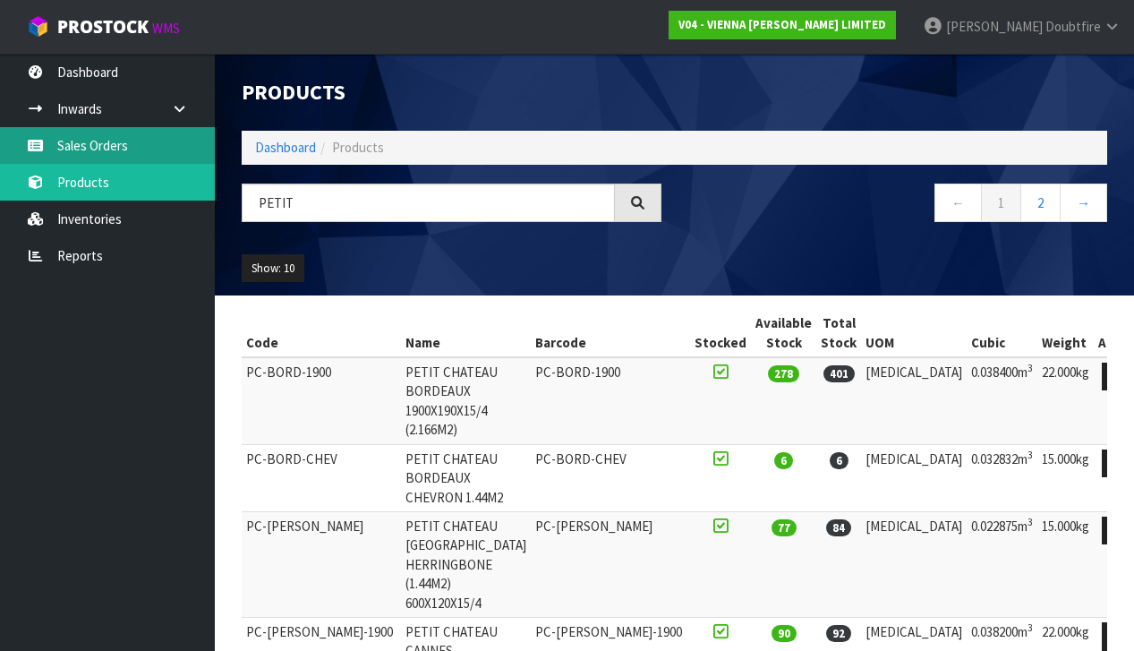
click at [102, 145] on link "Sales Orders" at bounding box center [107, 145] width 215 height 37
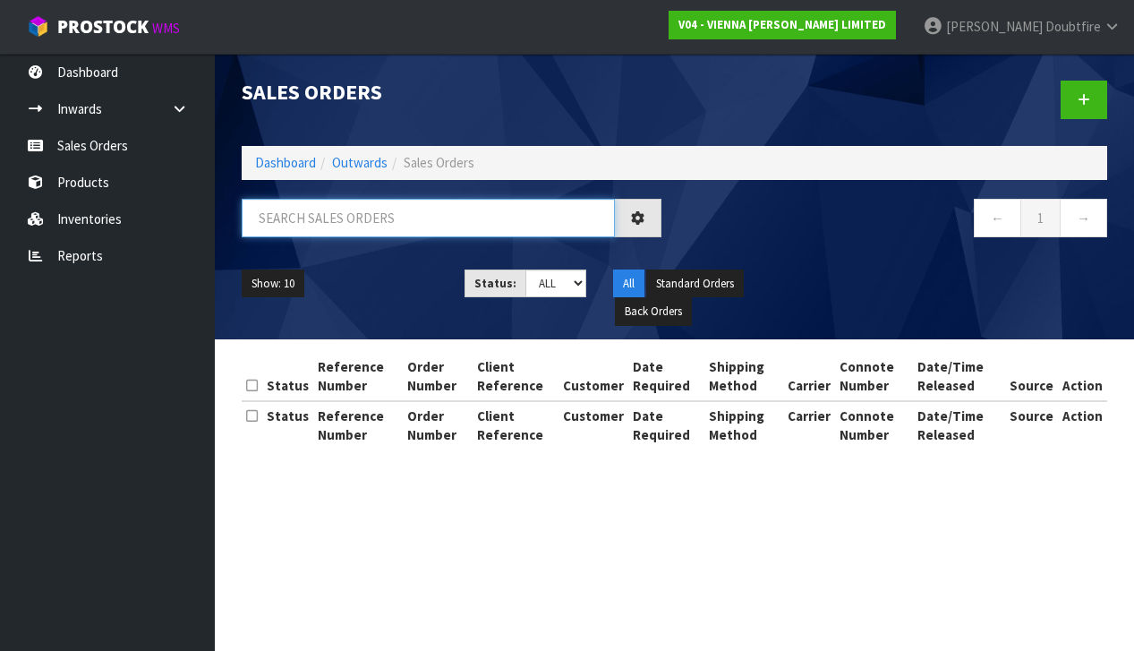
click at [281, 217] on input "text" at bounding box center [428, 218] width 373 height 38
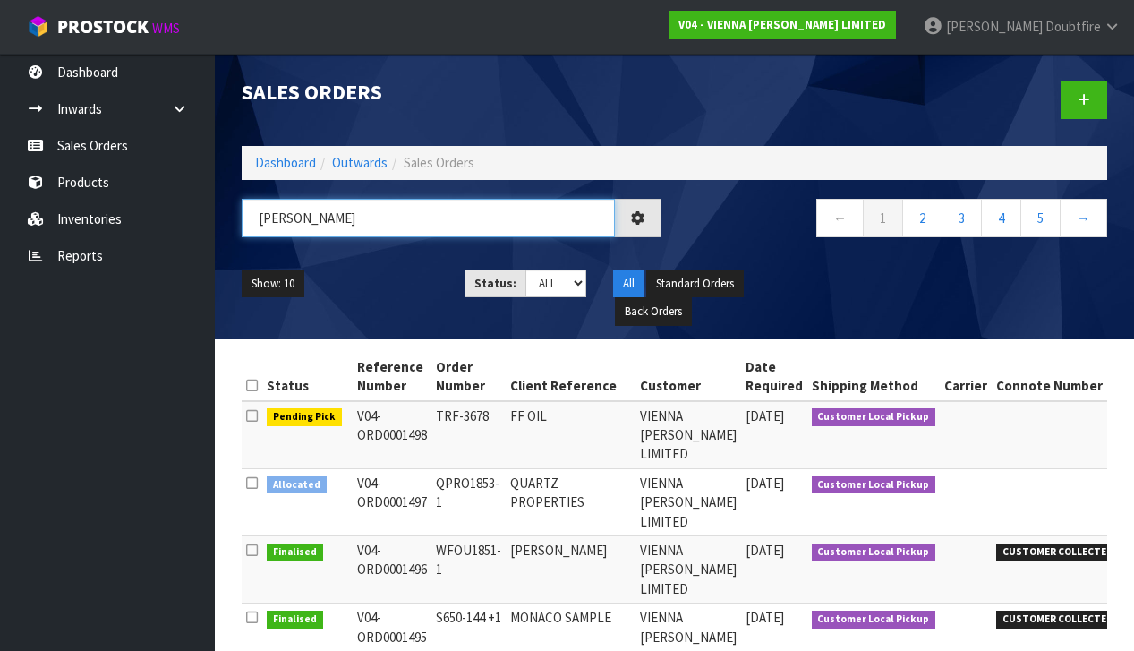
type input "[PERSON_NAME]"
